Goal: Information Seeking & Learning: Learn about a topic

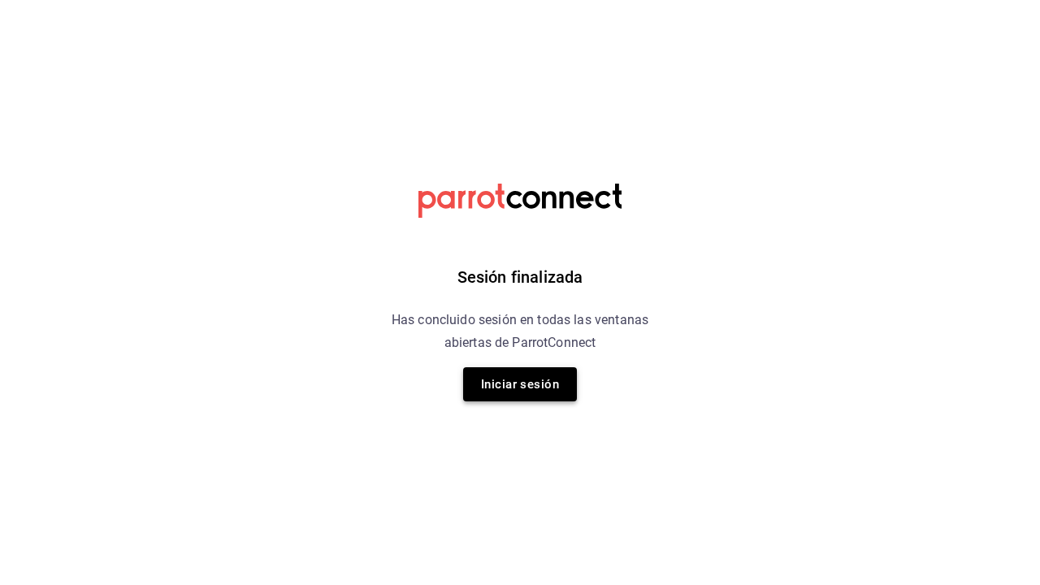
click at [490, 398] on button "Iniciar sesión" at bounding box center [520, 384] width 114 height 34
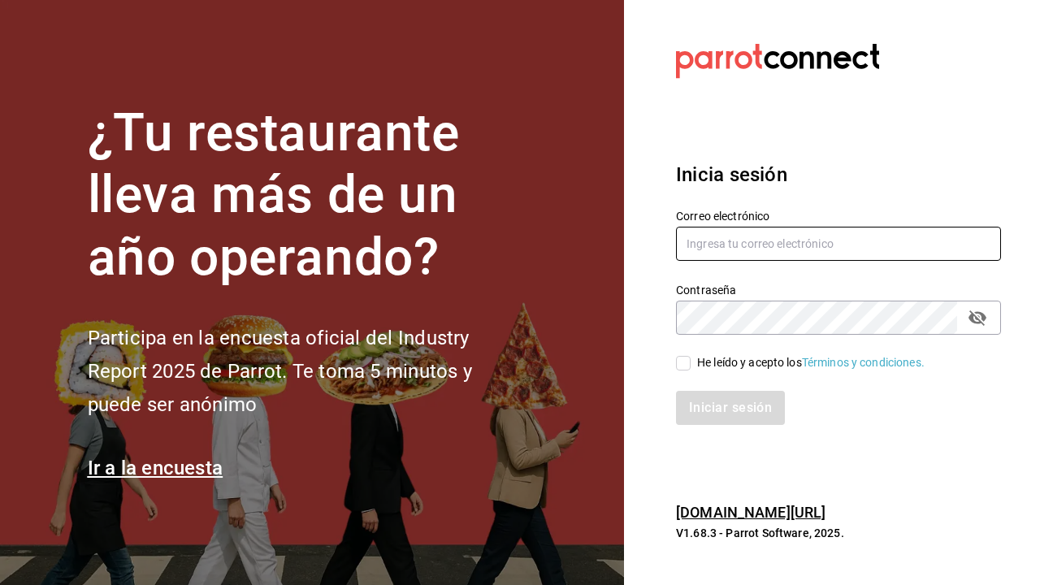
type input "maiamkappa@gmail.com"
click at [687, 367] on input "He leído y acepto los Términos y condiciones." at bounding box center [683, 363] width 15 height 15
checkbox input "true"
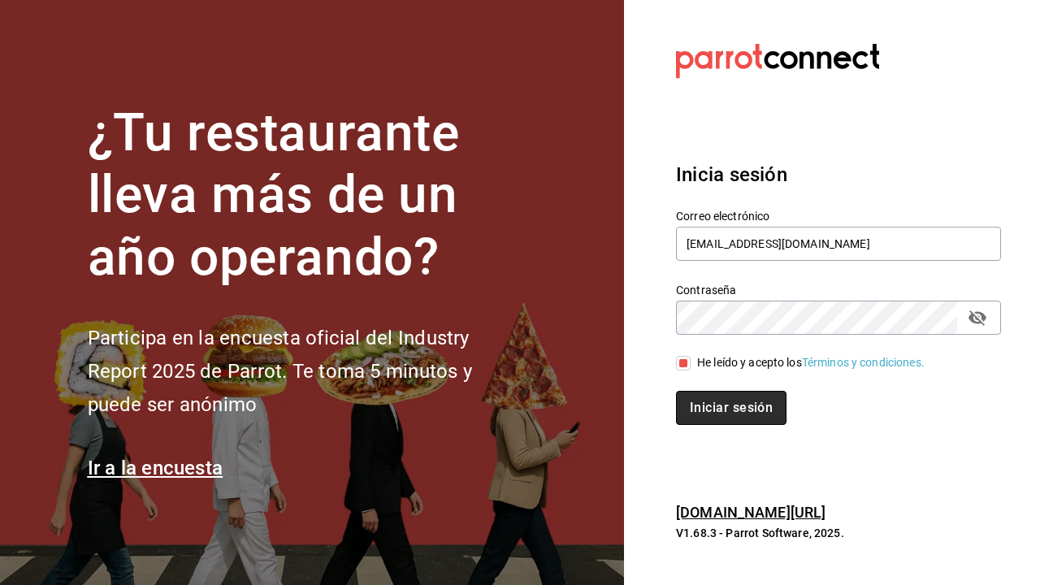
click at [688, 403] on button "Iniciar sesión" at bounding box center [731, 408] width 111 height 34
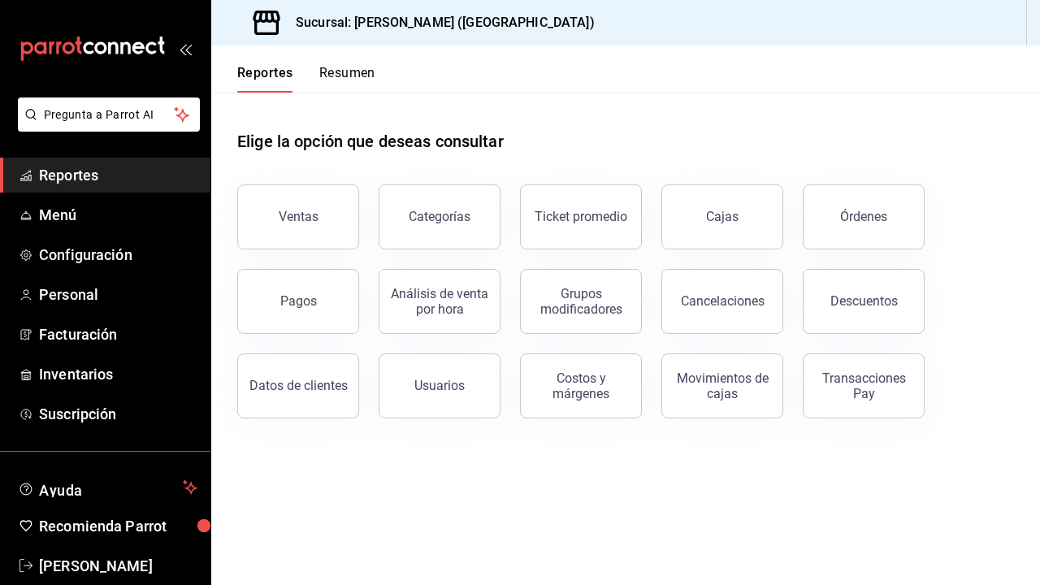
click at [354, 74] on button "Resumen" at bounding box center [347, 79] width 56 height 28
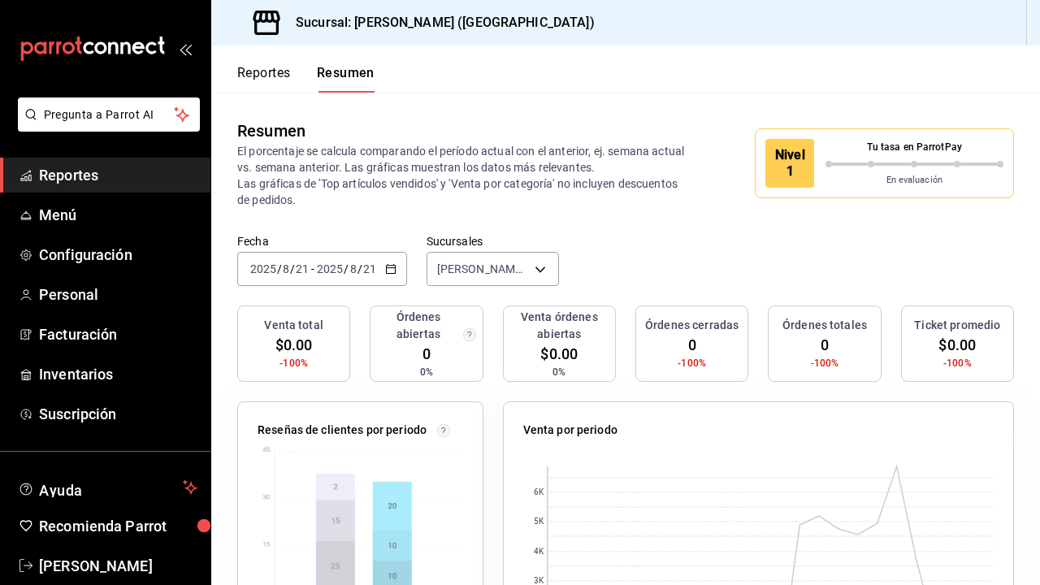
click at [258, 72] on button "Reportes" at bounding box center [264, 79] width 54 height 28
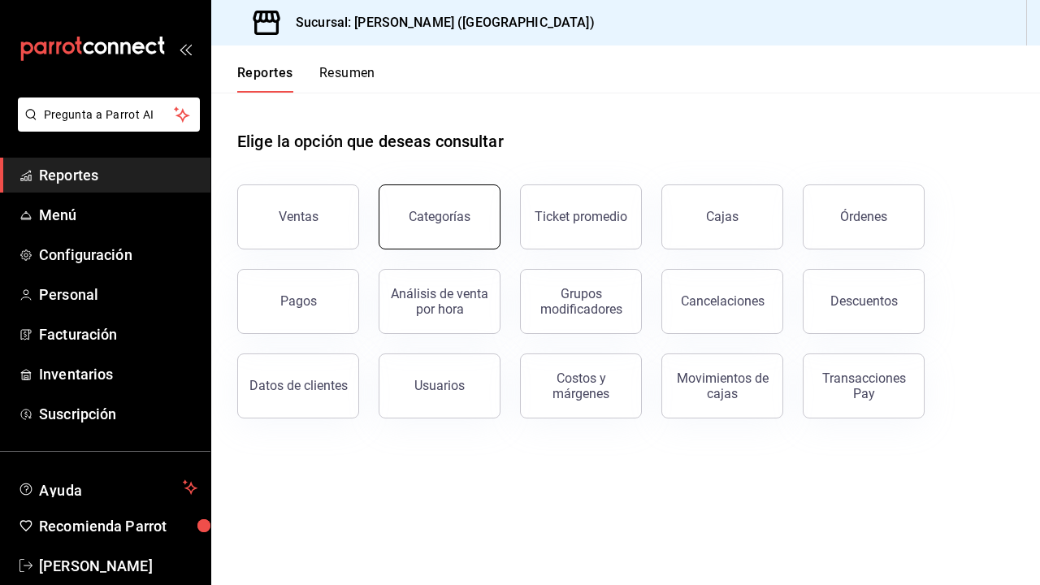
click at [408, 218] on button "Categorías" at bounding box center [440, 217] width 122 height 65
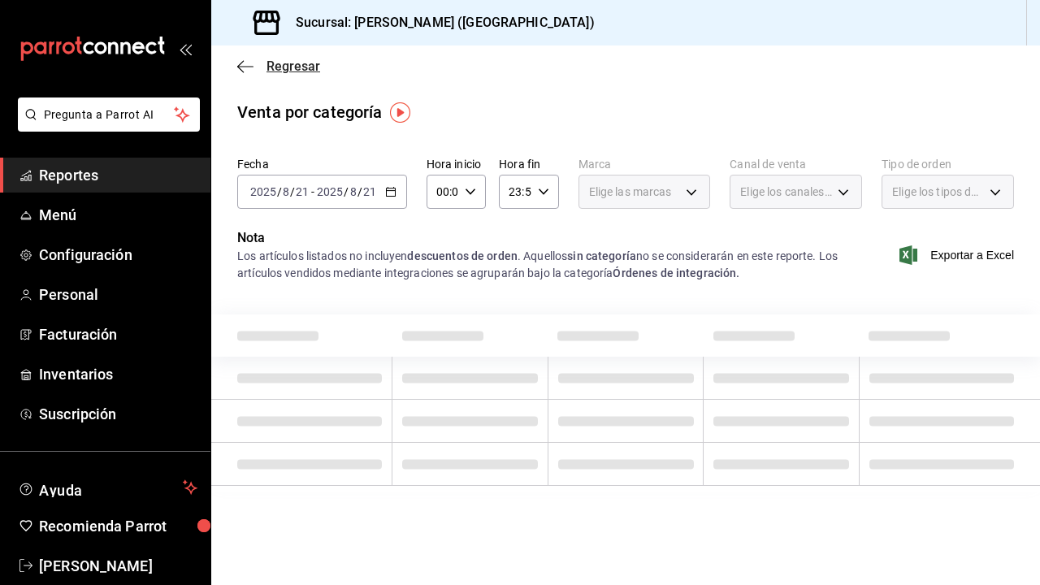
click at [245, 71] on icon "button" at bounding box center [245, 66] width 16 height 15
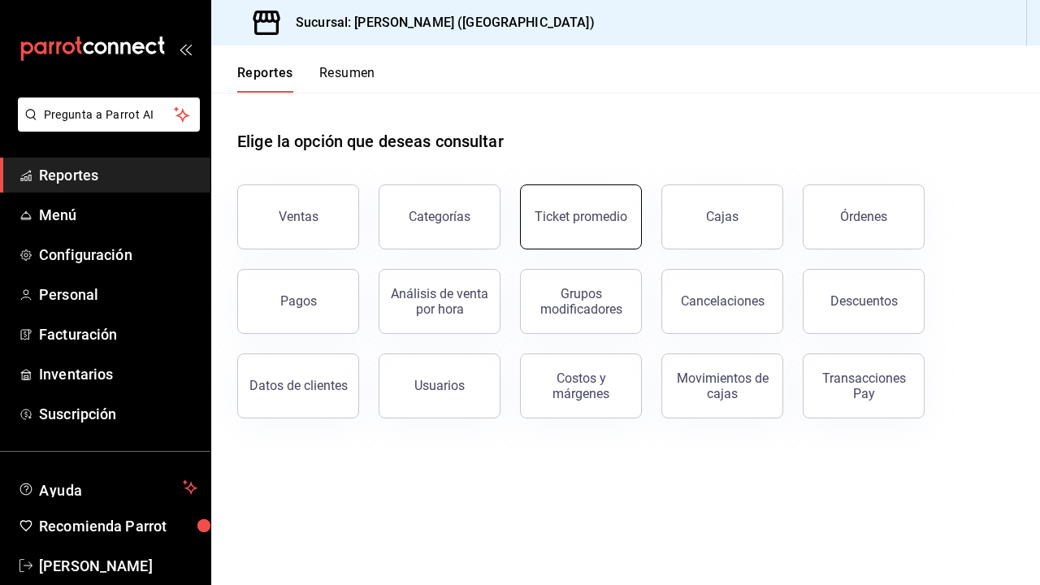
click at [567, 237] on button "Ticket promedio" at bounding box center [581, 217] width 122 height 65
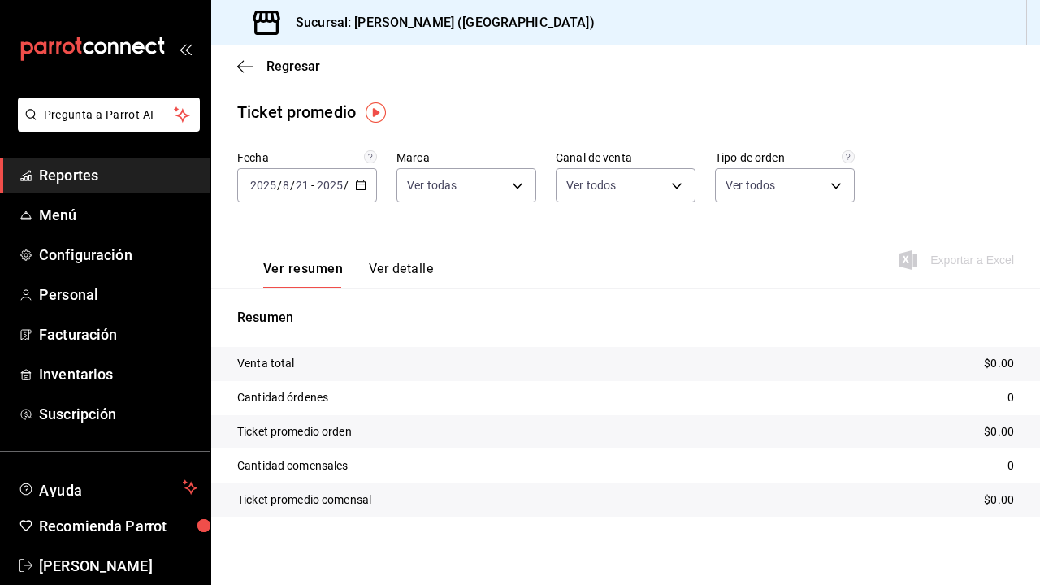
click at [301, 181] on input "21" at bounding box center [302, 185] width 15 height 13
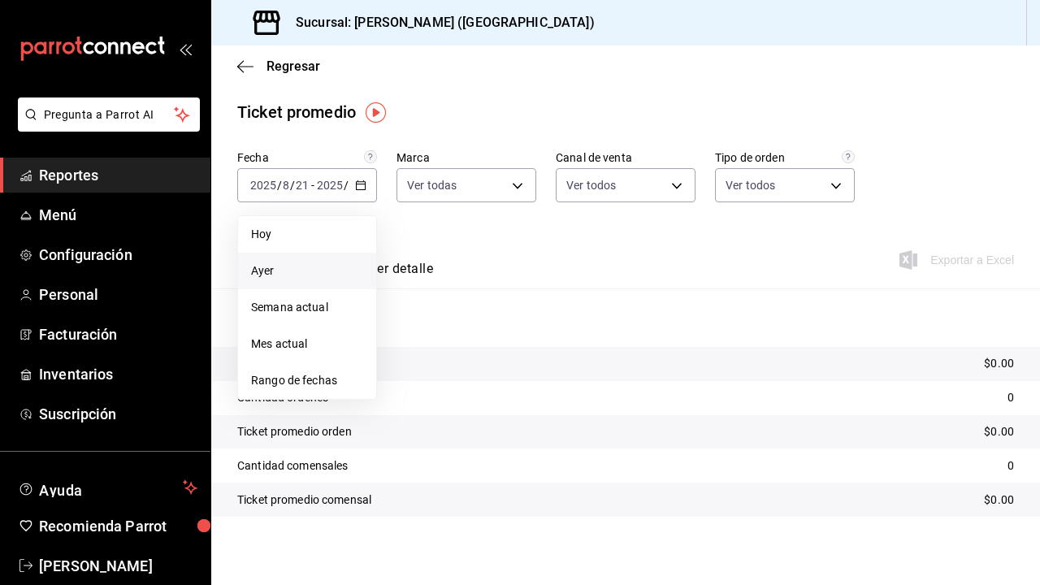
click at [279, 263] on span "Ayer" at bounding box center [307, 271] width 112 height 17
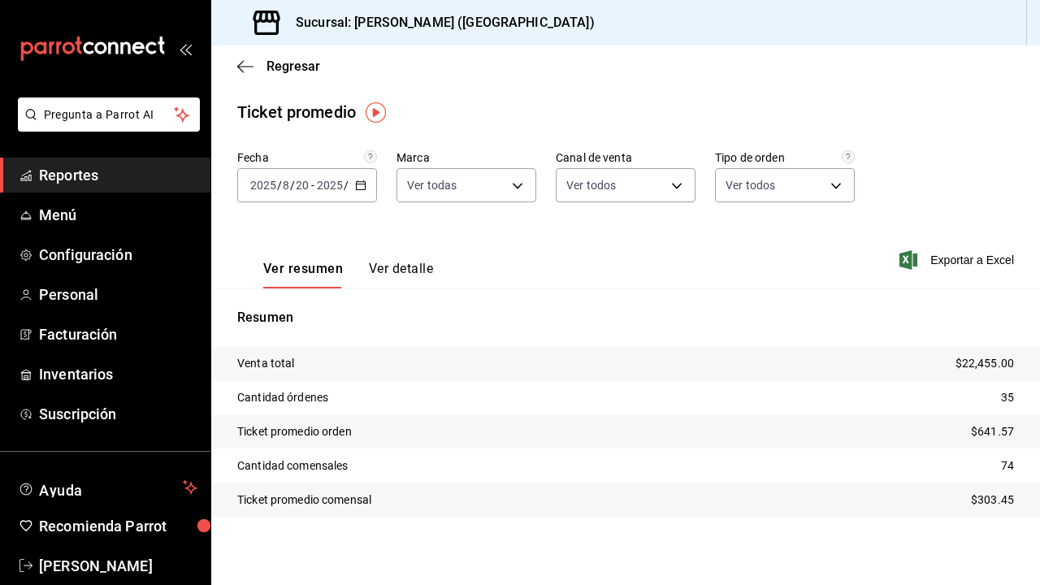
click at [345, 186] on span "/" at bounding box center [346, 185] width 5 height 13
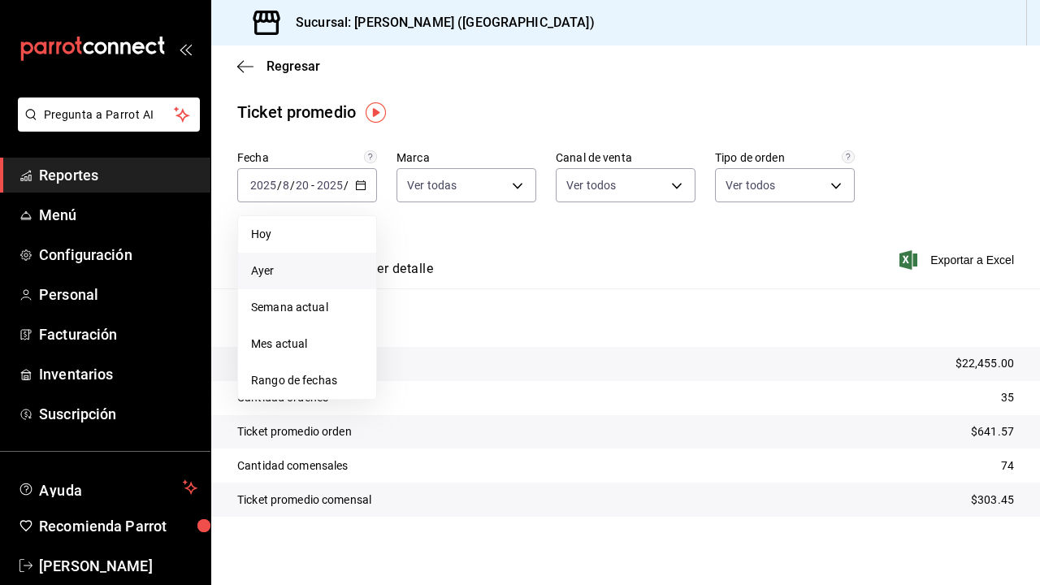
click at [438, 234] on div "Ver resumen Ver detalle Exportar a Excel" at bounding box center [625, 255] width 829 height 67
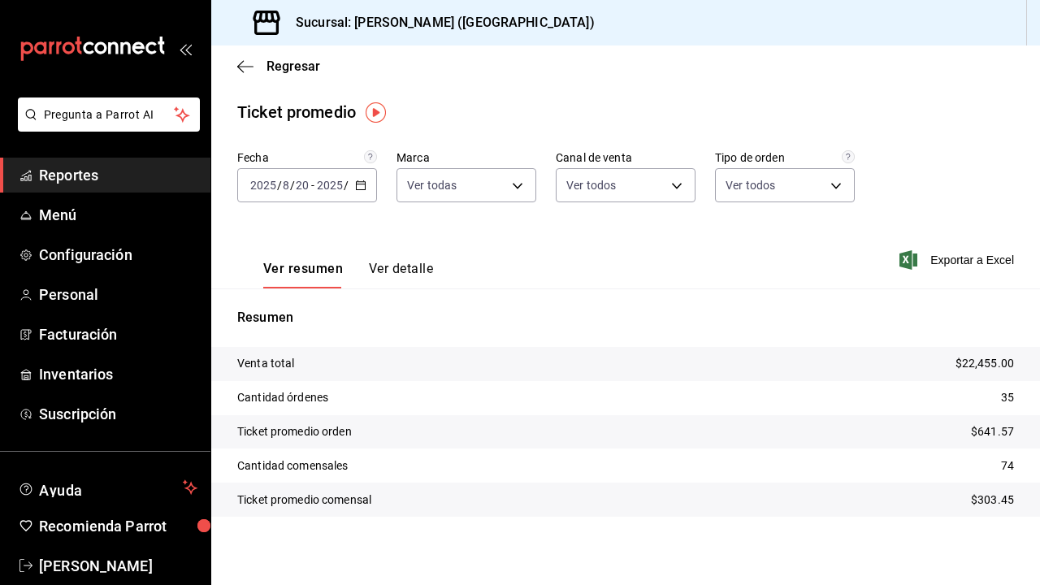
click at [393, 254] on div "Ver resumen Ver detalle" at bounding box center [335, 264] width 196 height 47
click at [393, 262] on button "Ver detalle" at bounding box center [401, 275] width 64 height 28
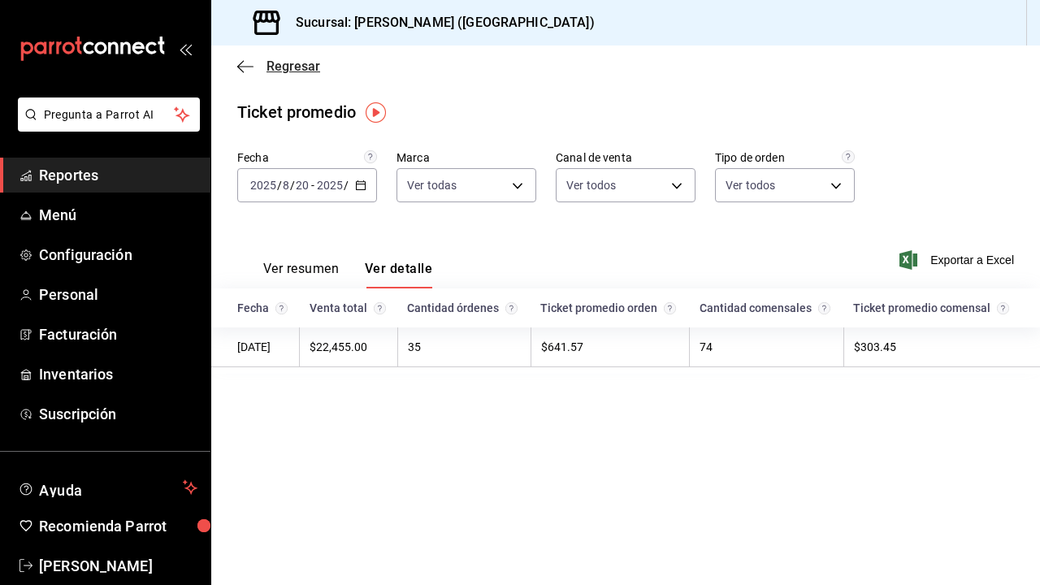
click at [249, 70] on icon "button" at bounding box center [245, 66] width 16 height 15
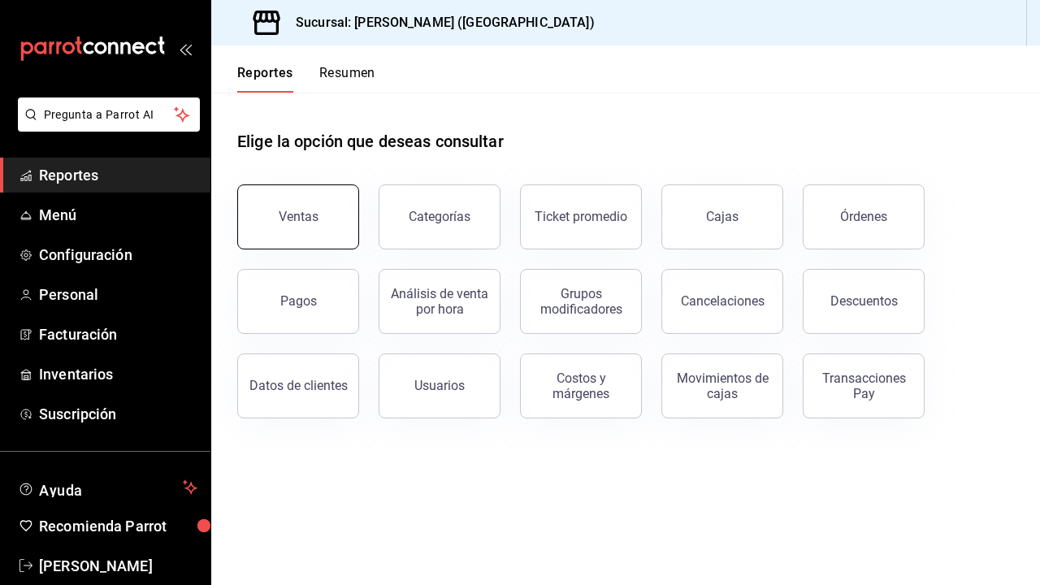
click at [297, 226] on button "Ventas" at bounding box center [298, 217] width 122 height 65
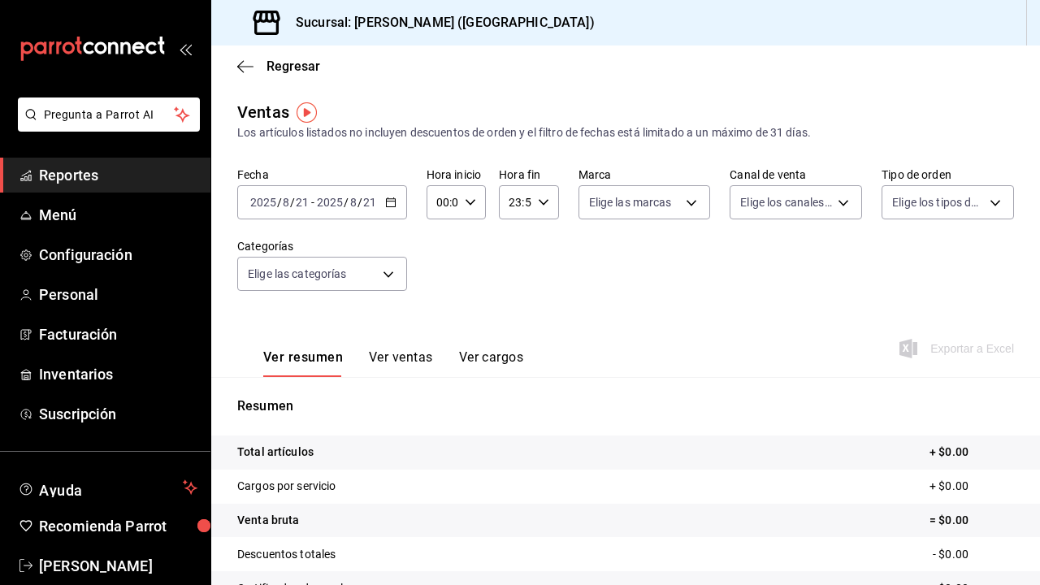
click at [358, 203] on span "/" at bounding box center [360, 202] width 5 height 13
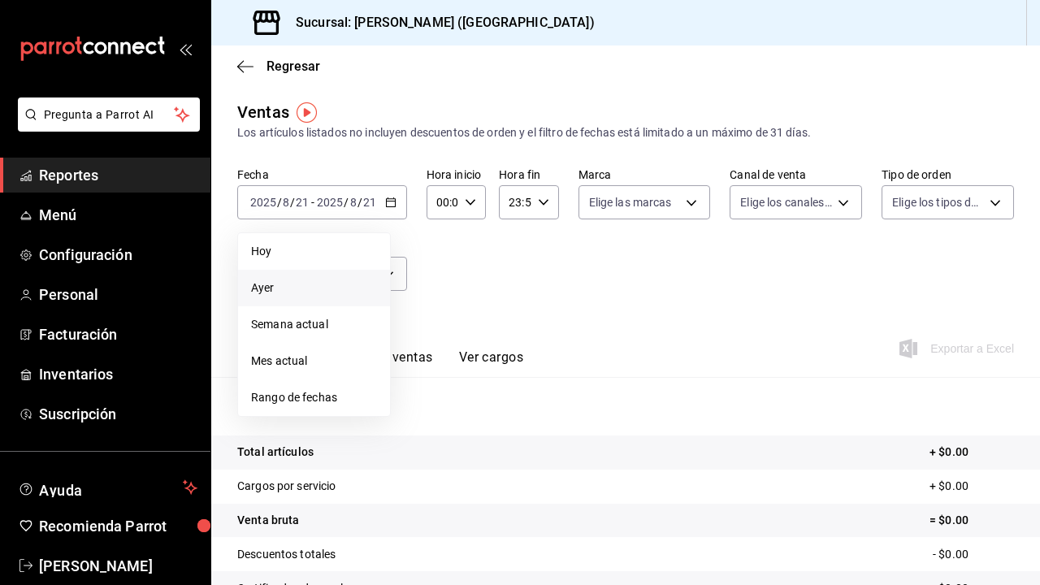
click at [274, 287] on span "Ayer" at bounding box center [314, 288] width 126 height 17
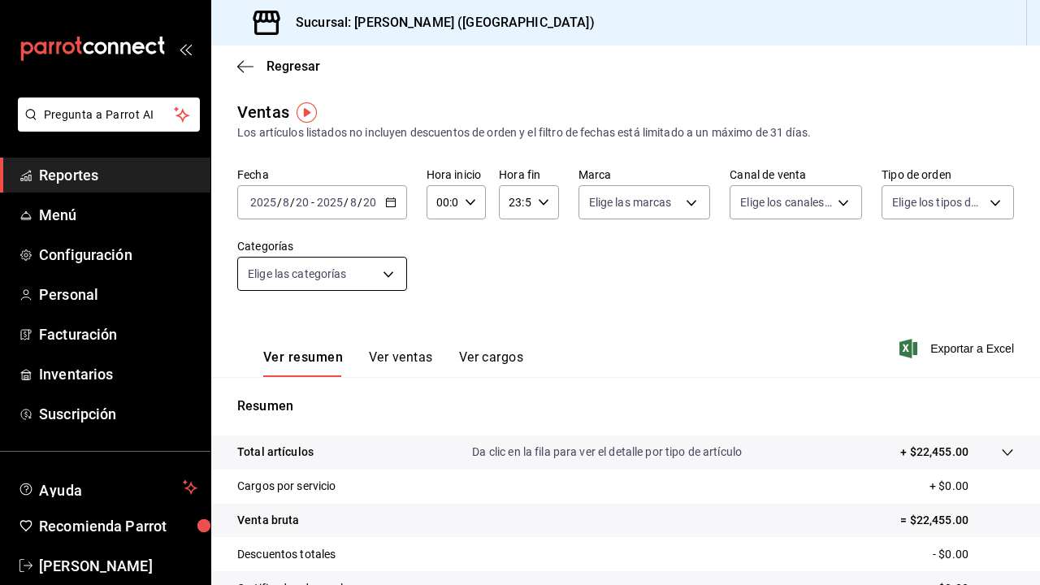
click at [334, 280] on body "Pregunta a Parrot AI Reportes Menú Configuración Personal Facturación Inventari…" at bounding box center [520, 292] width 1040 height 585
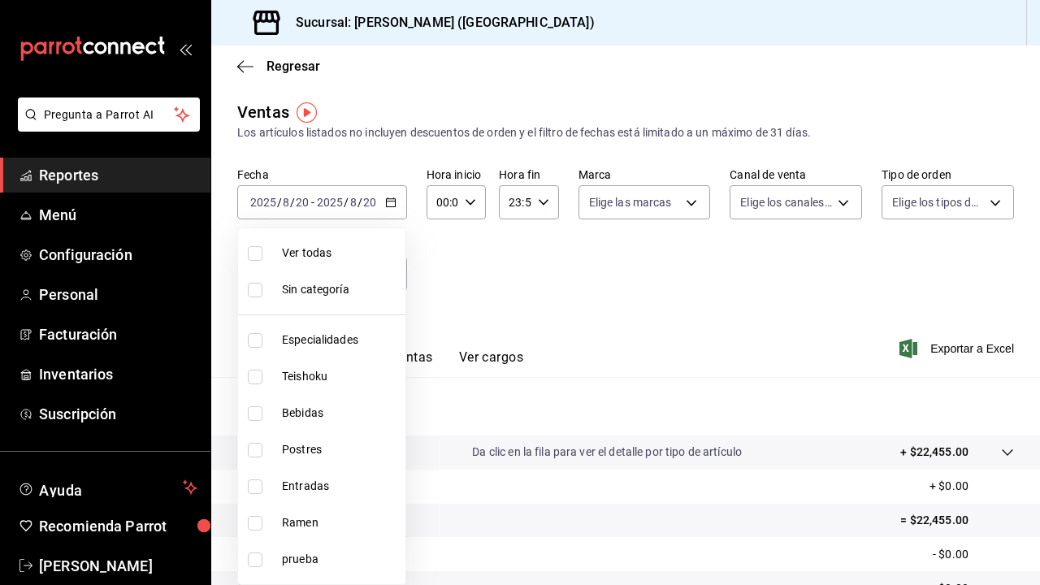
click at [318, 355] on li "Especialidades" at bounding box center [321, 340] width 167 height 37
type input "1208202c-c05a-4274-8ebb-6d861d15a893"
checkbox input "true"
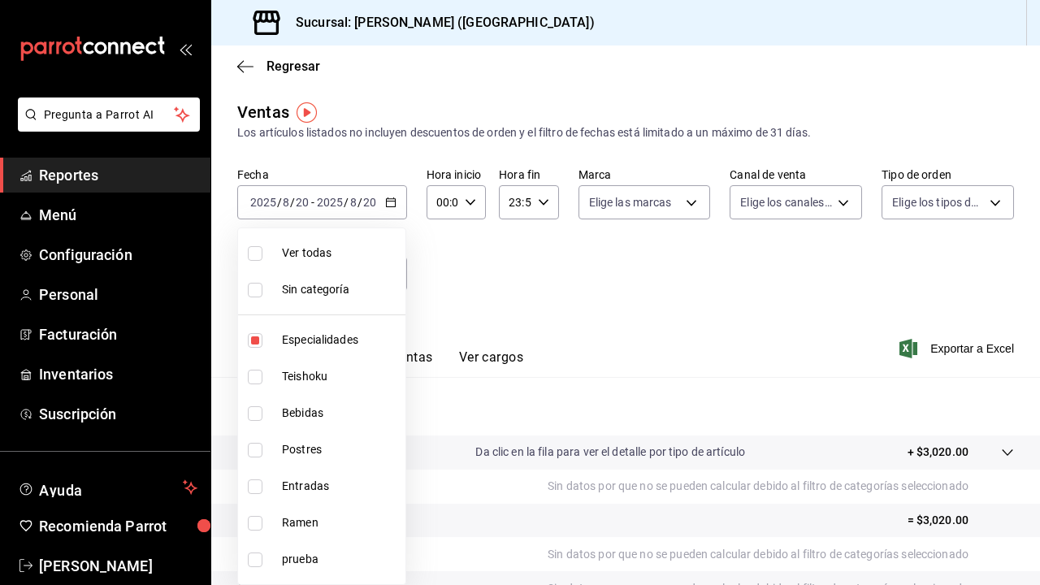
click at [468, 282] on div at bounding box center [520, 292] width 1040 height 585
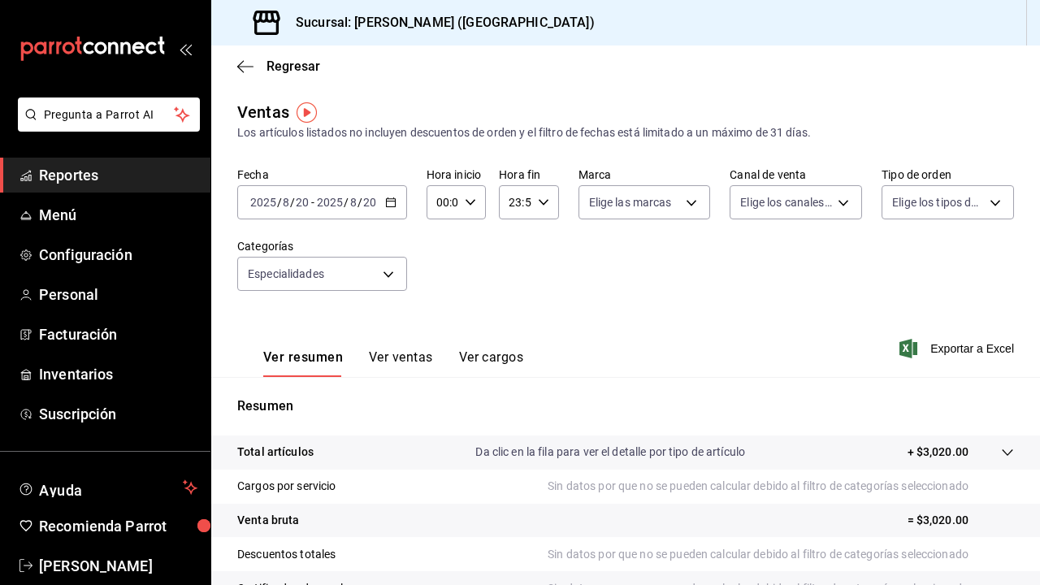
click at [384, 358] on button "Ver ventas" at bounding box center [401, 363] width 64 height 28
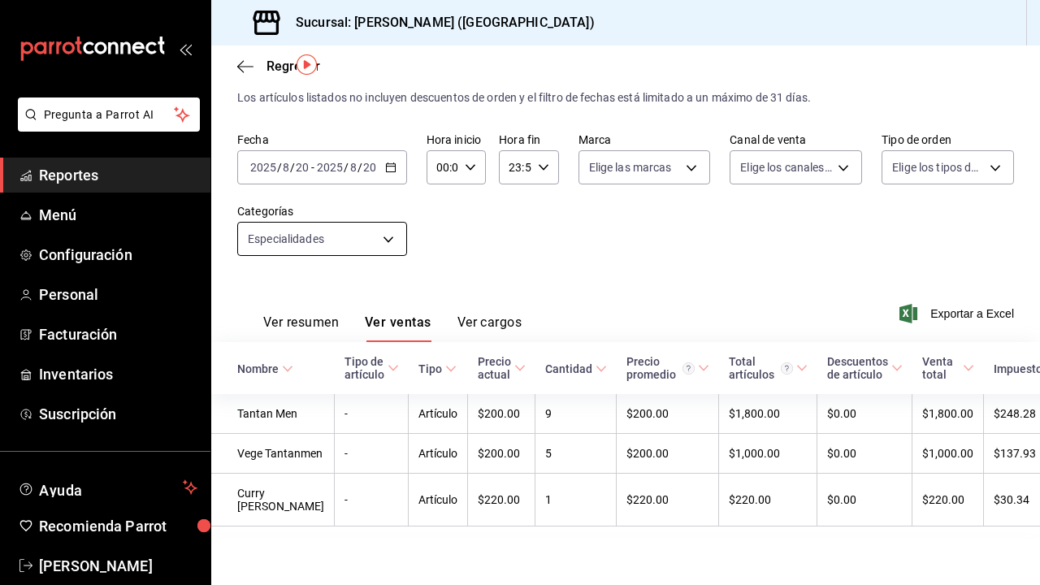
click at [383, 226] on body "Pregunta a Parrot AI Reportes Menú Configuración Personal Facturación Inventari…" at bounding box center [520, 292] width 1040 height 585
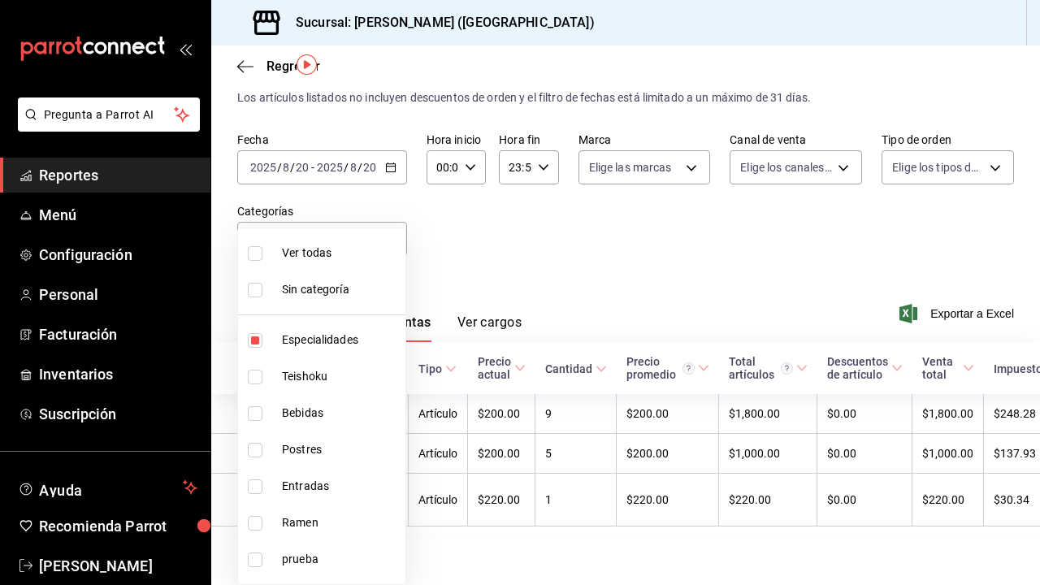
click at [278, 339] on li "Especialidades" at bounding box center [321, 340] width 167 height 37
checkbox input "false"
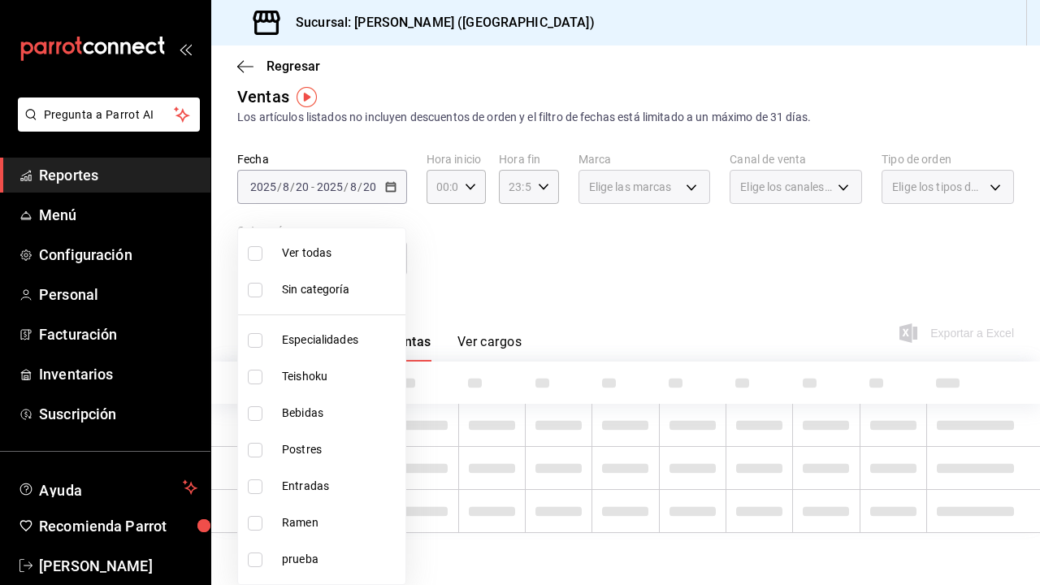
scroll to position [15, 0]
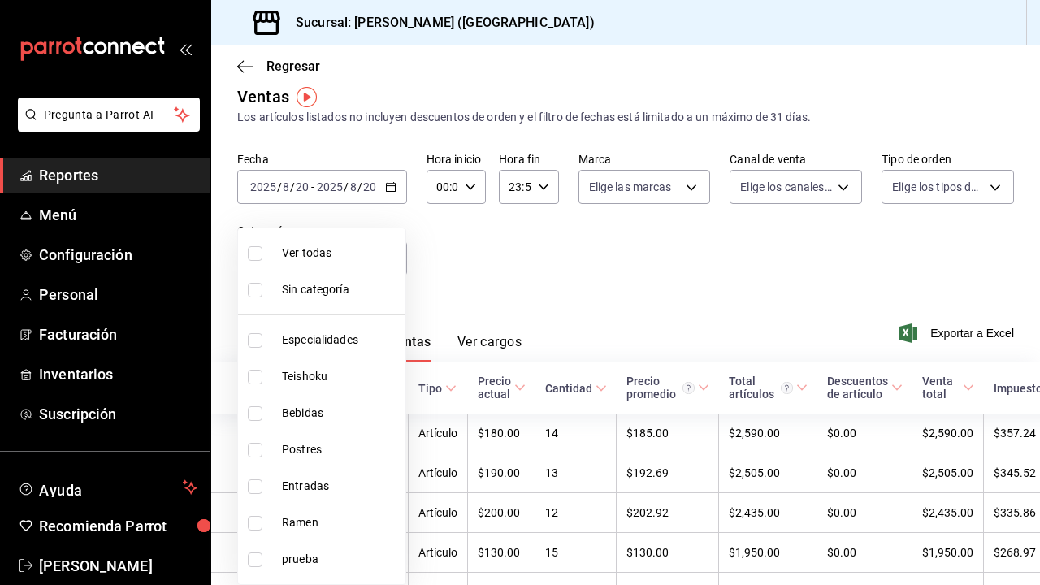
click at [305, 377] on span "Teishoku" at bounding box center [340, 376] width 117 height 17
type input "706114d7-6e8c-46ca-88d5-a7878a8ba1dd"
checkbox input "true"
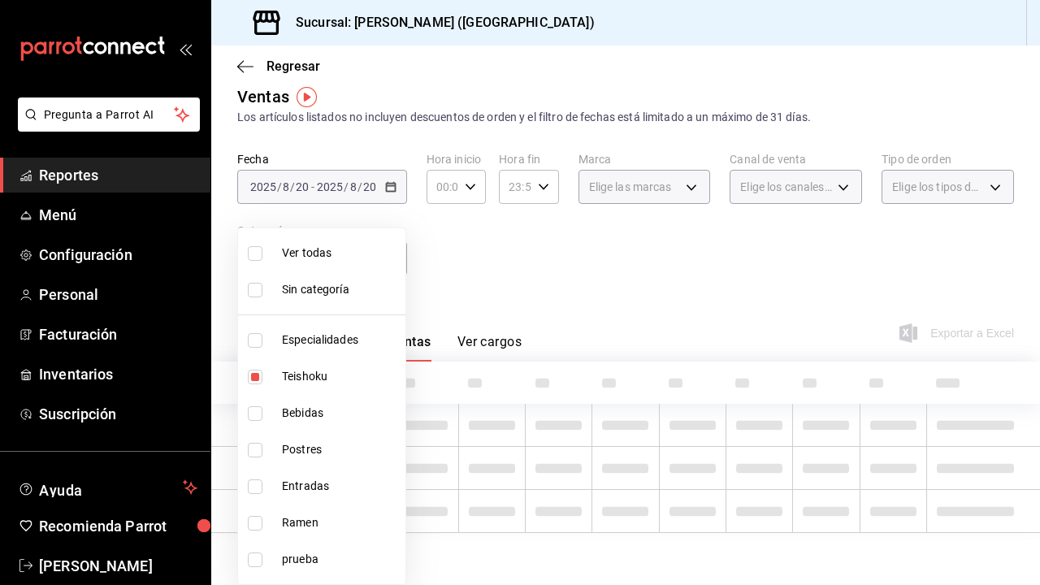
scroll to position [8, 0]
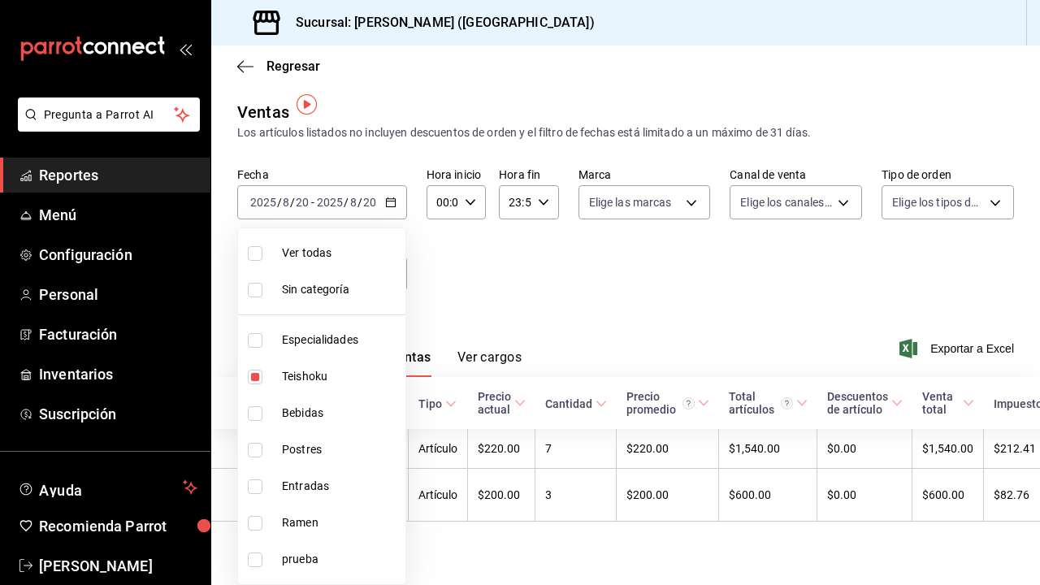
click at [536, 303] on div at bounding box center [520, 292] width 1040 height 585
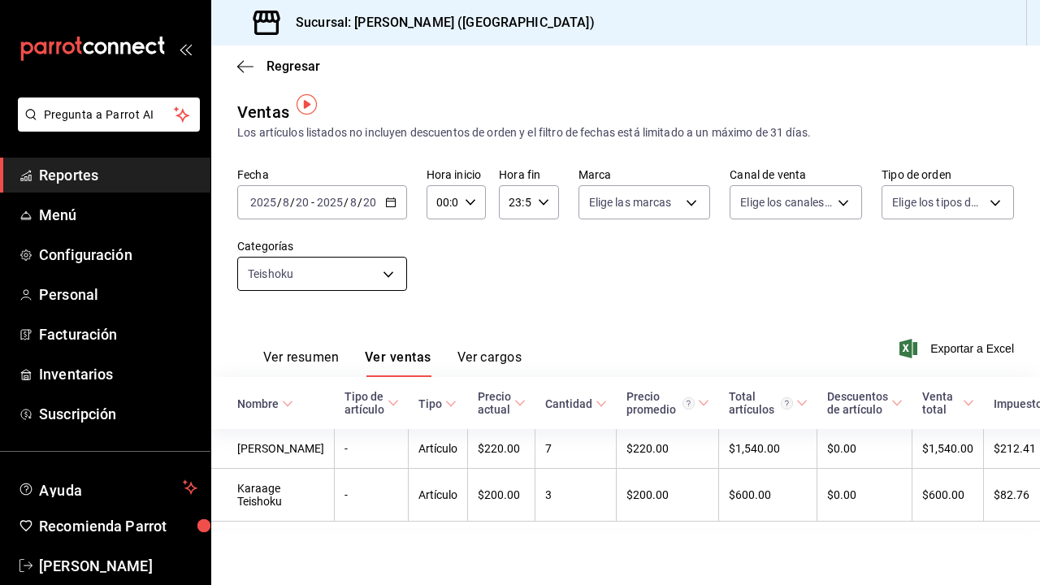
click at [376, 269] on body "Pregunta a Parrot AI Reportes Menú Configuración Personal Facturación Inventari…" at bounding box center [520, 292] width 1040 height 585
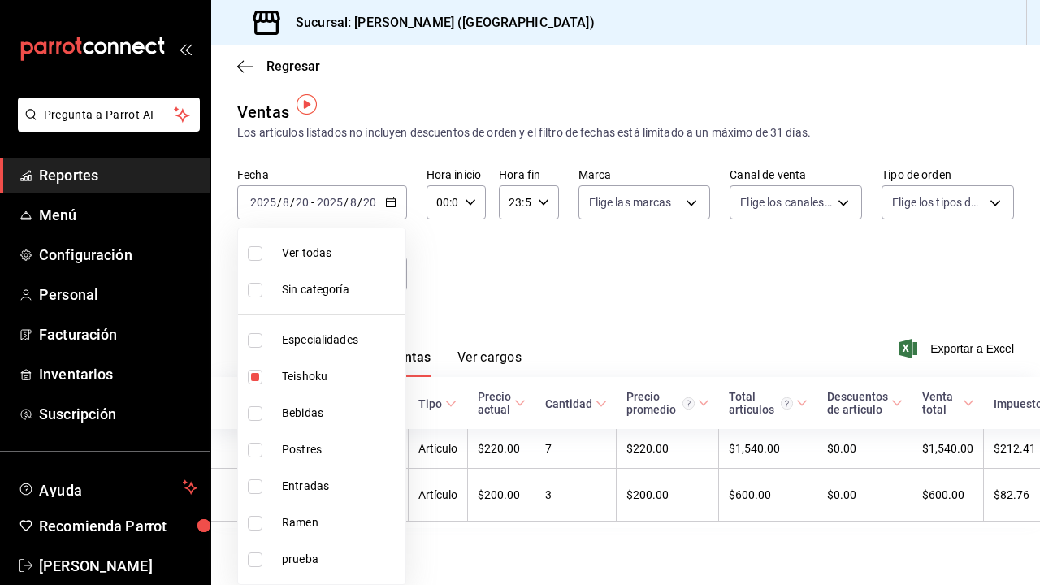
click at [312, 378] on span "Teishoku" at bounding box center [340, 376] width 117 height 17
checkbox input "false"
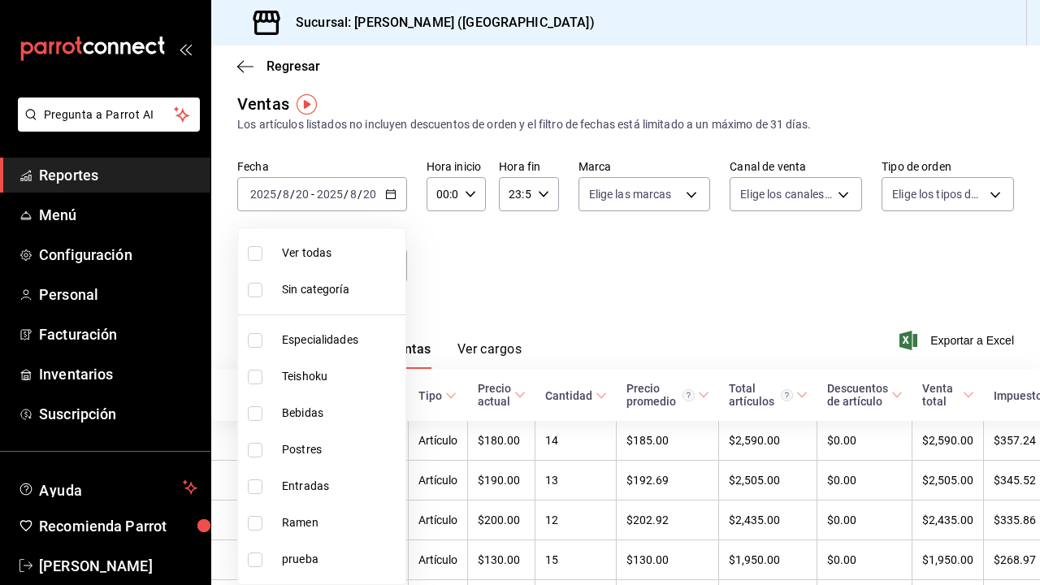
click at [303, 412] on span "Bebidas" at bounding box center [340, 413] width 117 height 17
type input "a96102dc-6fdb-4e1e-bc25-0303fa0760da"
checkbox input "true"
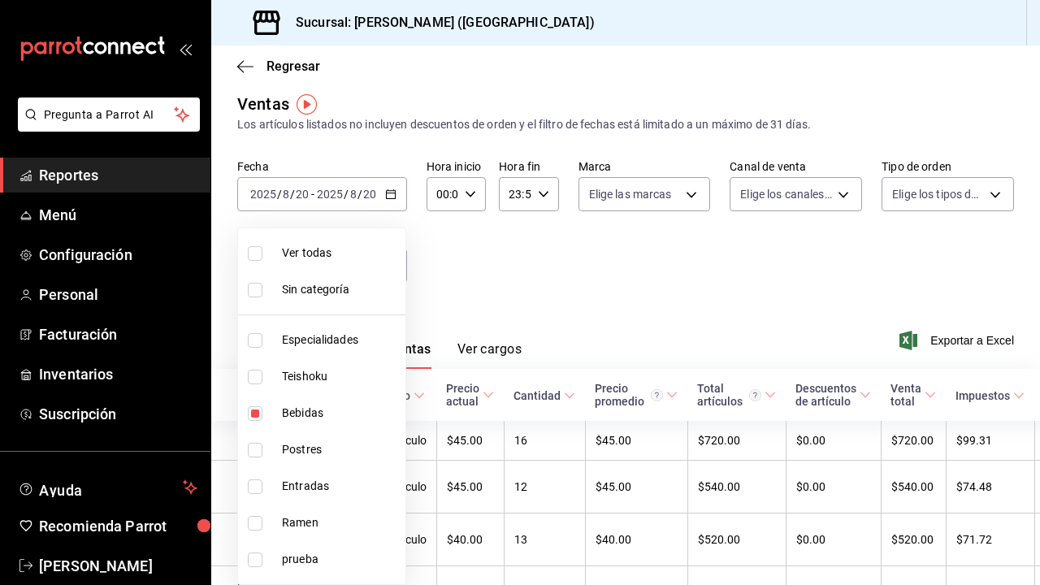
click at [593, 228] on div at bounding box center [520, 292] width 1040 height 585
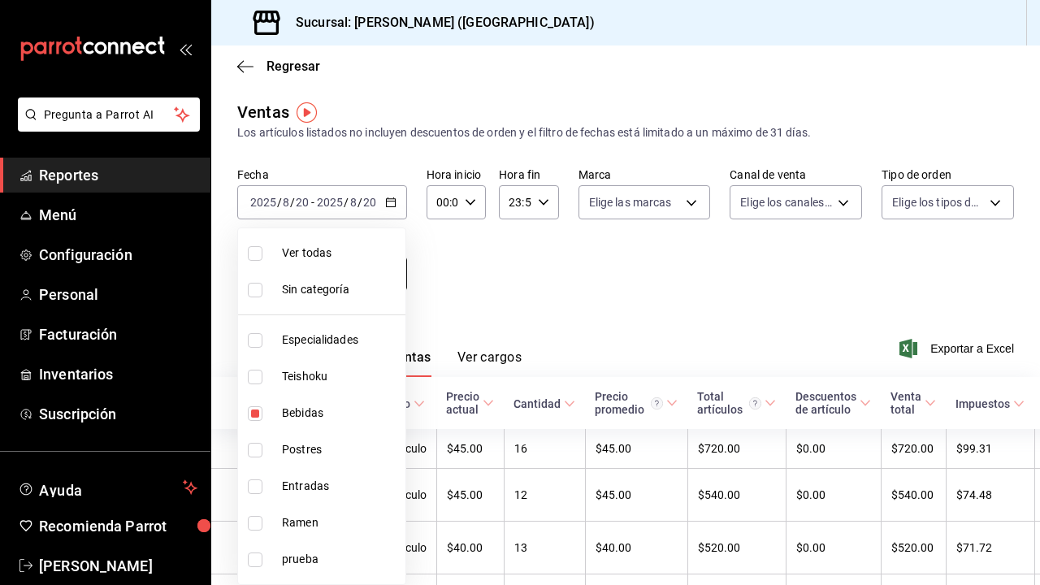
click at [377, 277] on body "Pregunta a Parrot AI Reportes Menú Configuración Personal Facturación Inventari…" at bounding box center [520, 292] width 1040 height 585
click at [284, 419] on span "Bebidas" at bounding box center [340, 413] width 117 height 17
checkbox input "false"
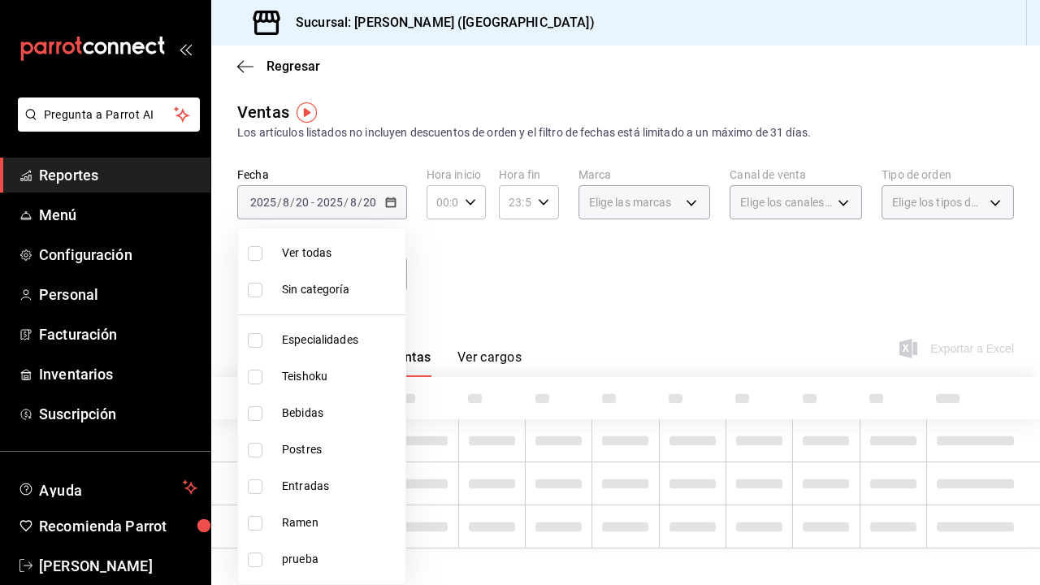
click at [287, 450] on span "Postres" at bounding box center [340, 449] width 117 height 17
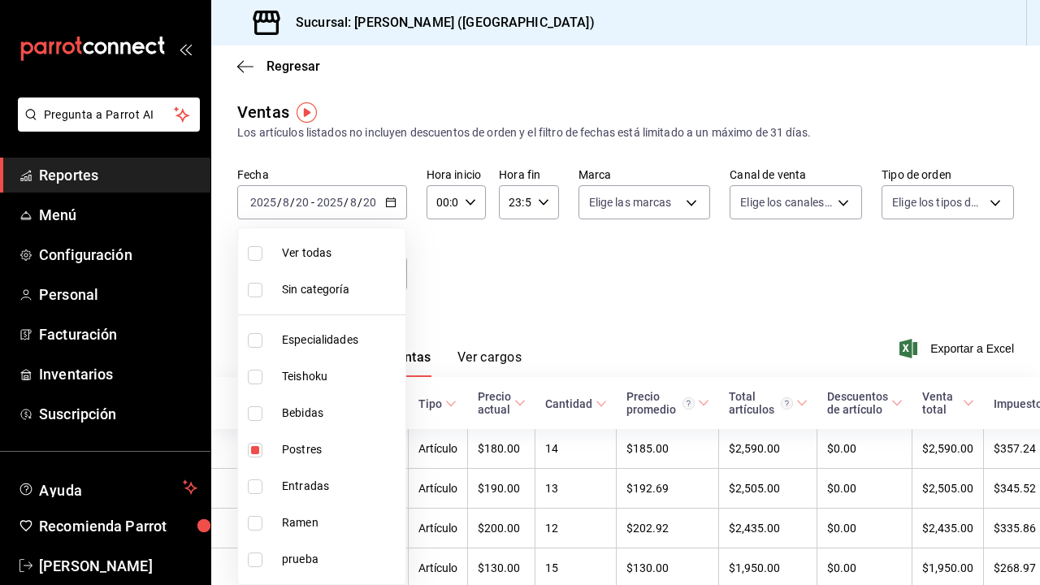
type input "e9e28c11-e2cf-4064-98a9-bb0984afbfae"
checkbox input "true"
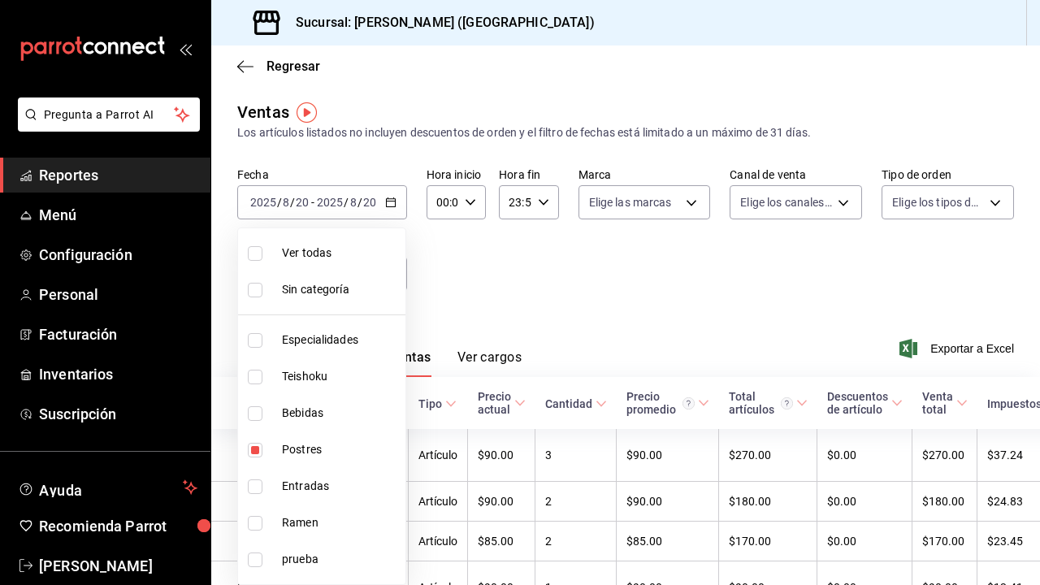
click at [514, 268] on div at bounding box center [520, 292] width 1040 height 585
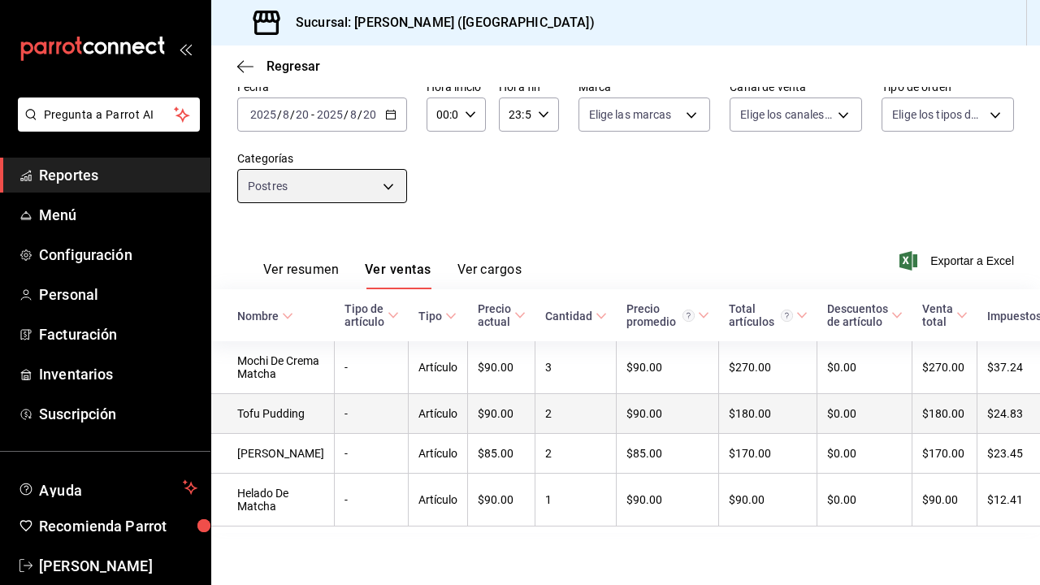
scroll to position [127, 0]
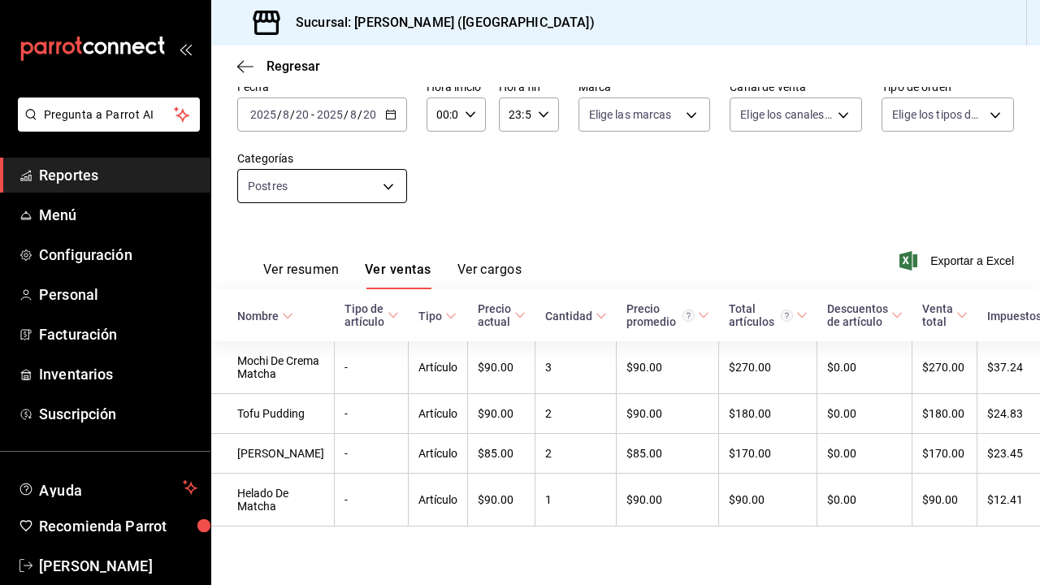
click at [386, 149] on body "Pregunta a Parrot AI Reportes Menú Configuración Personal Facturación Inventari…" at bounding box center [520, 292] width 1040 height 585
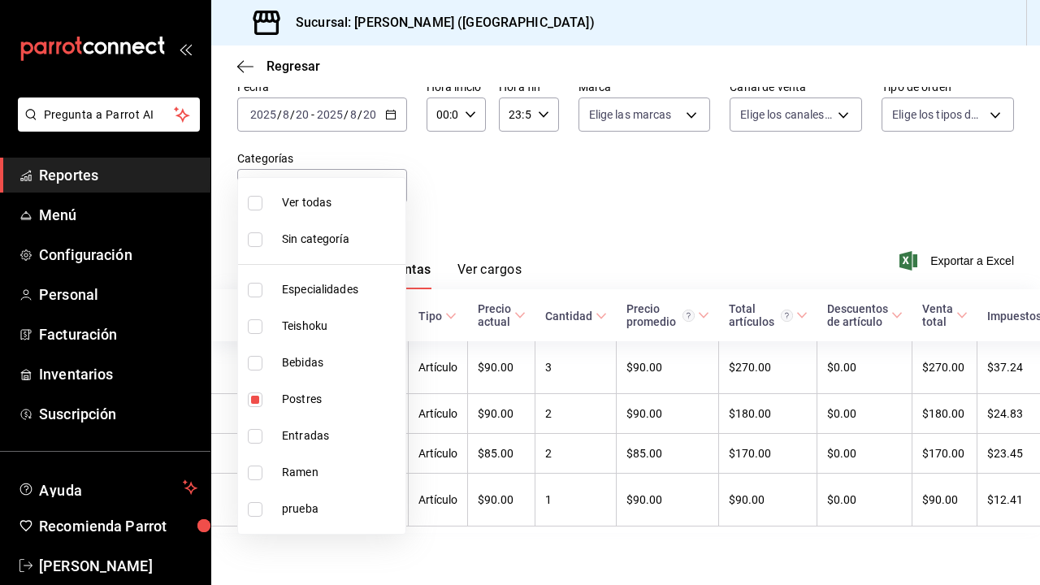
click at [293, 406] on span "Postres" at bounding box center [340, 399] width 117 height 17
checkbox input "false"
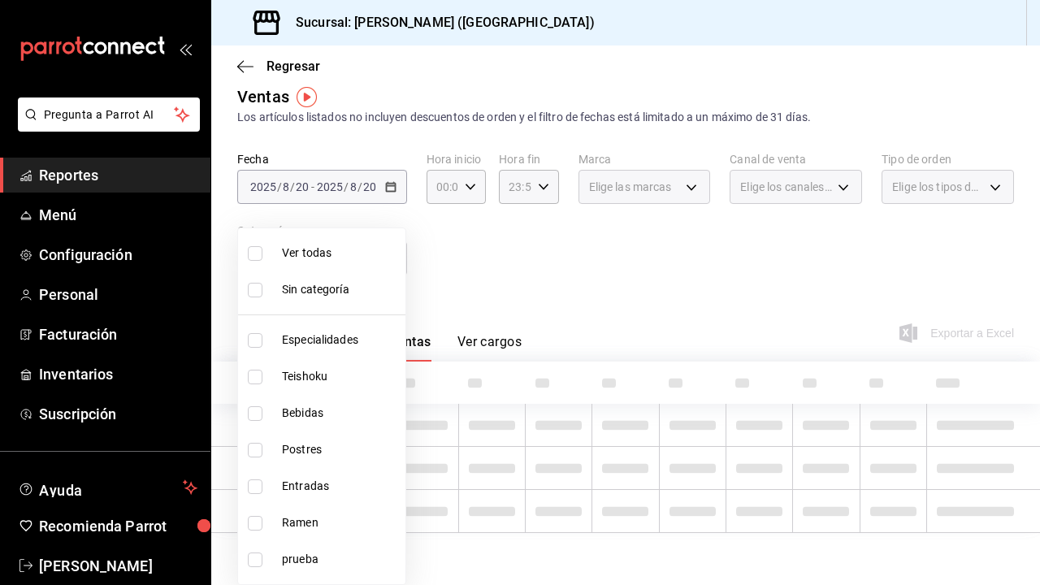
scroll to position [15, 0]
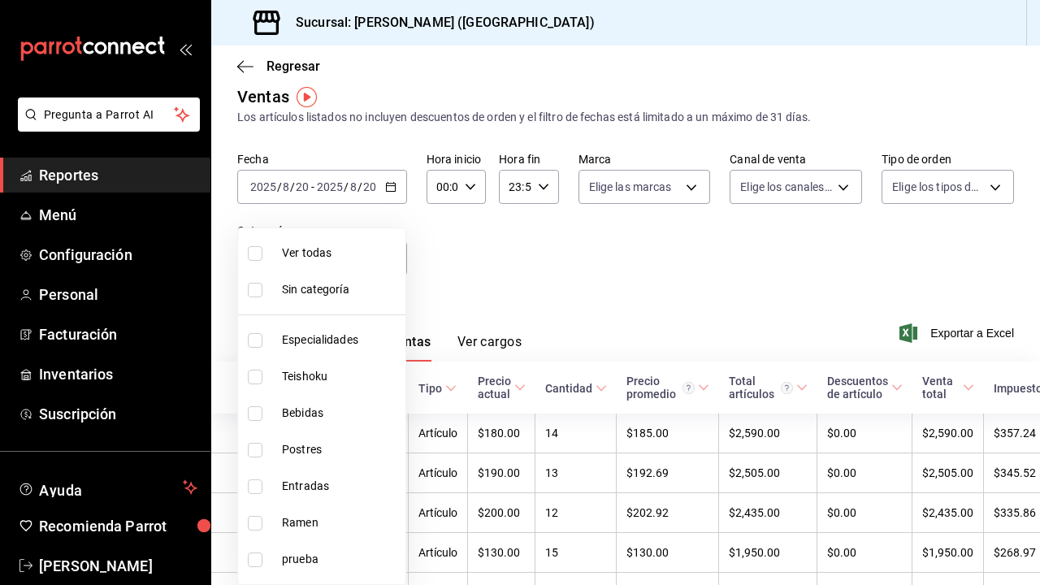
click at [293, 428] on li "Bebidas" at bounding box center [321, 413] width 167 height 37
type input "a96102dc-6fdb-4e1e-bc25-0303fa0760da"
checkbox input "true"
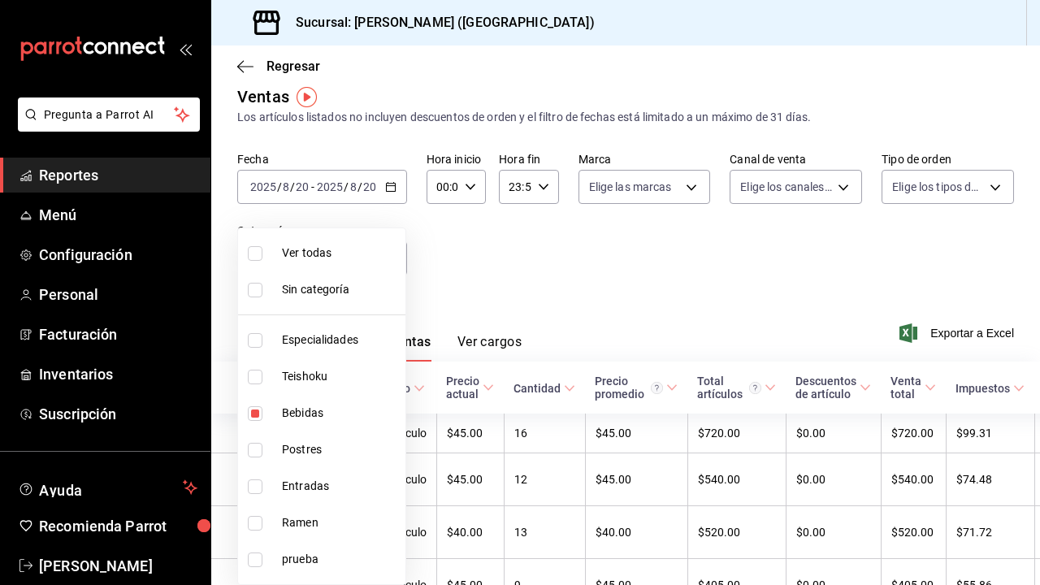
click at [297, 408] on span "Bebidas" at bounding box center [340, 413] width 117 height 17
checkbox input "false"
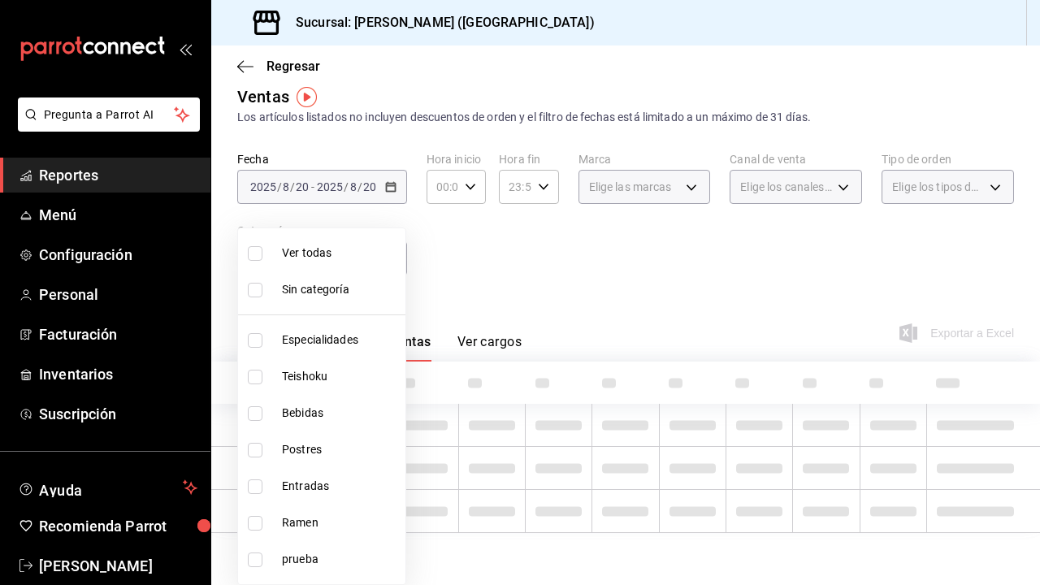
click at [302, 491] on span "Entradas" at bounding box center [340, 486] width 117 height 17
type input "6700a422-c1ee-4555-a66f-4cf6bce255b4"
checkbox input "true"
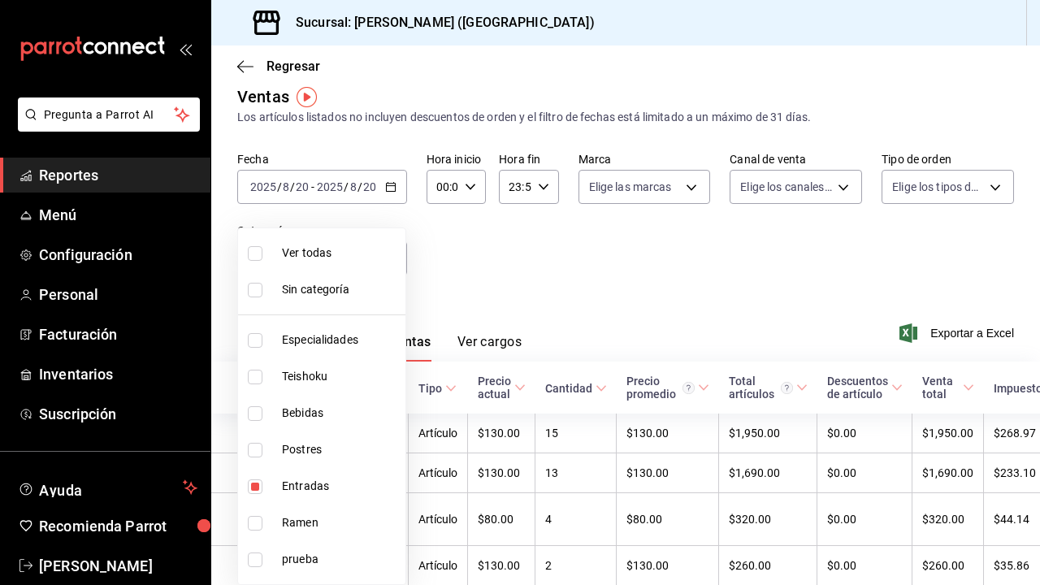
click at [479, 282] on div at bounding box center [520, 292] width 1040 height 585
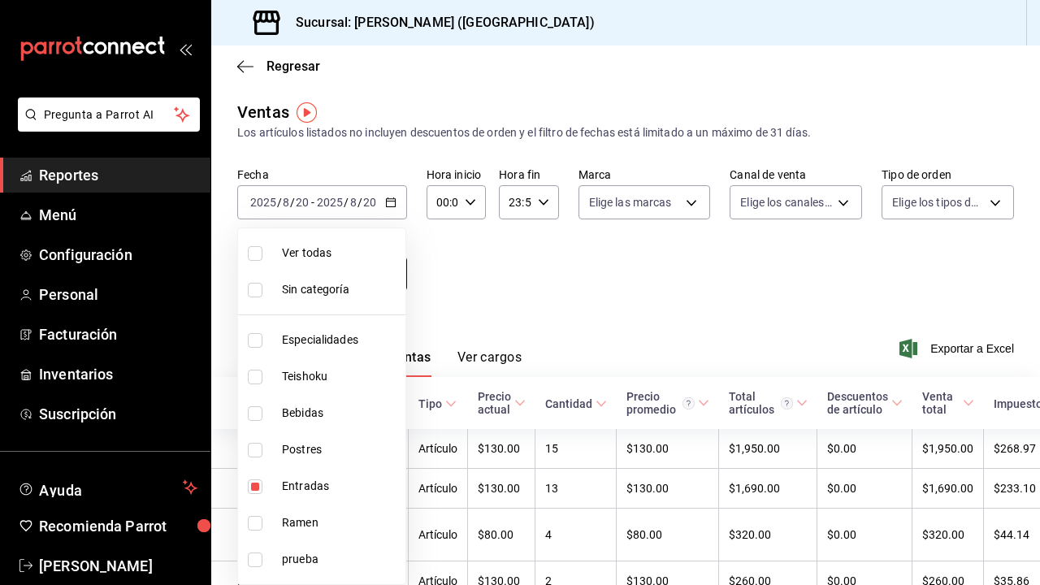
click at [377, 278] on body "Pregunta a Parrot AI Reportes Menú Configuración Personal Facturación Inventari…" at bounding box center [520, 292] width 1040 height 585
click at [277, 483] on li "Entradas" at bounding box center [321, 486] width 167 height 37
checkbox input "false"
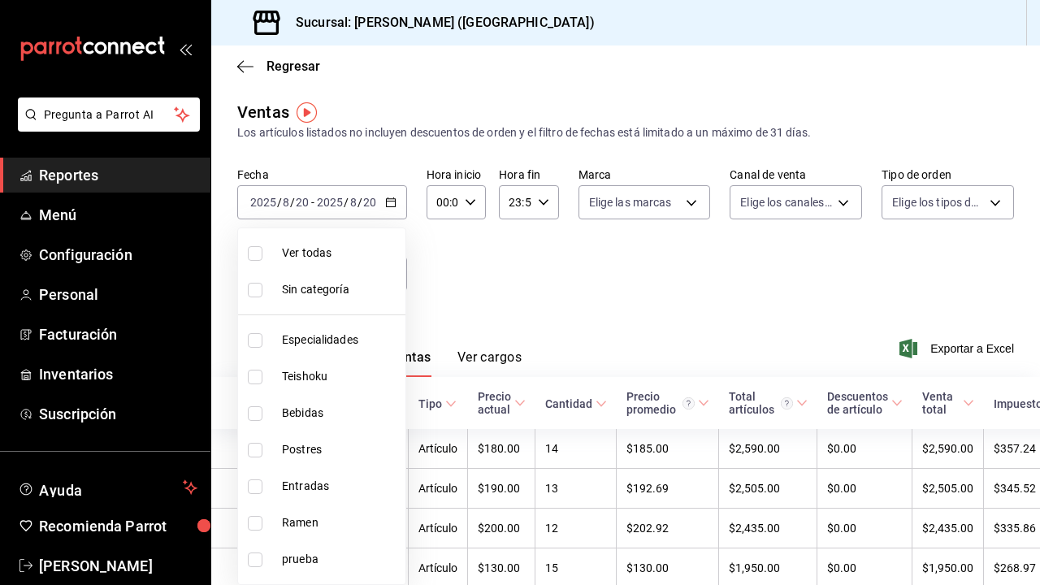
click at [286, 525] on span "Ramen" at bounding box center [340, 522] width 117 height 17
type input "6cc5b05b-0f3a-41c0-8fd4-c21ef2486b47"
checkbox input "true"
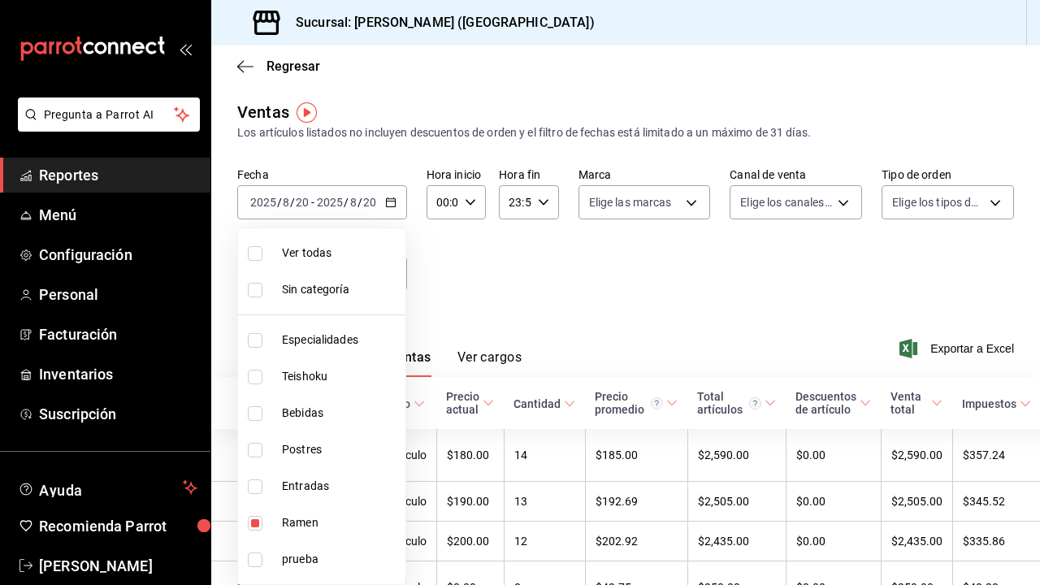
click at [532, 260] on div at bounding box center [520, 292] width 1040 height 585
